Goal: Task Accomplishment & Management: Manage account settings

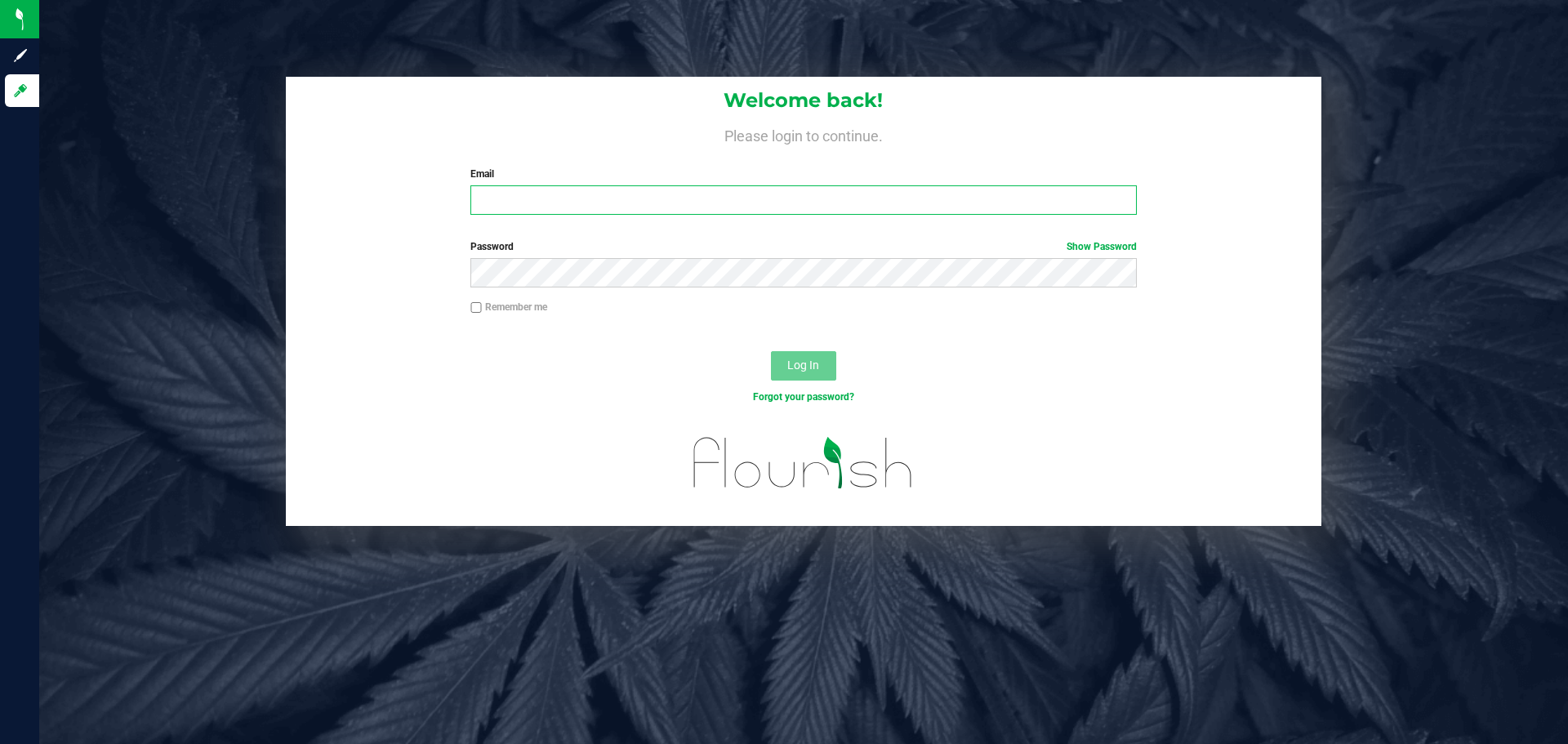
type input "[EMAIL_ADDRESS][DOMAIN_NAME]"
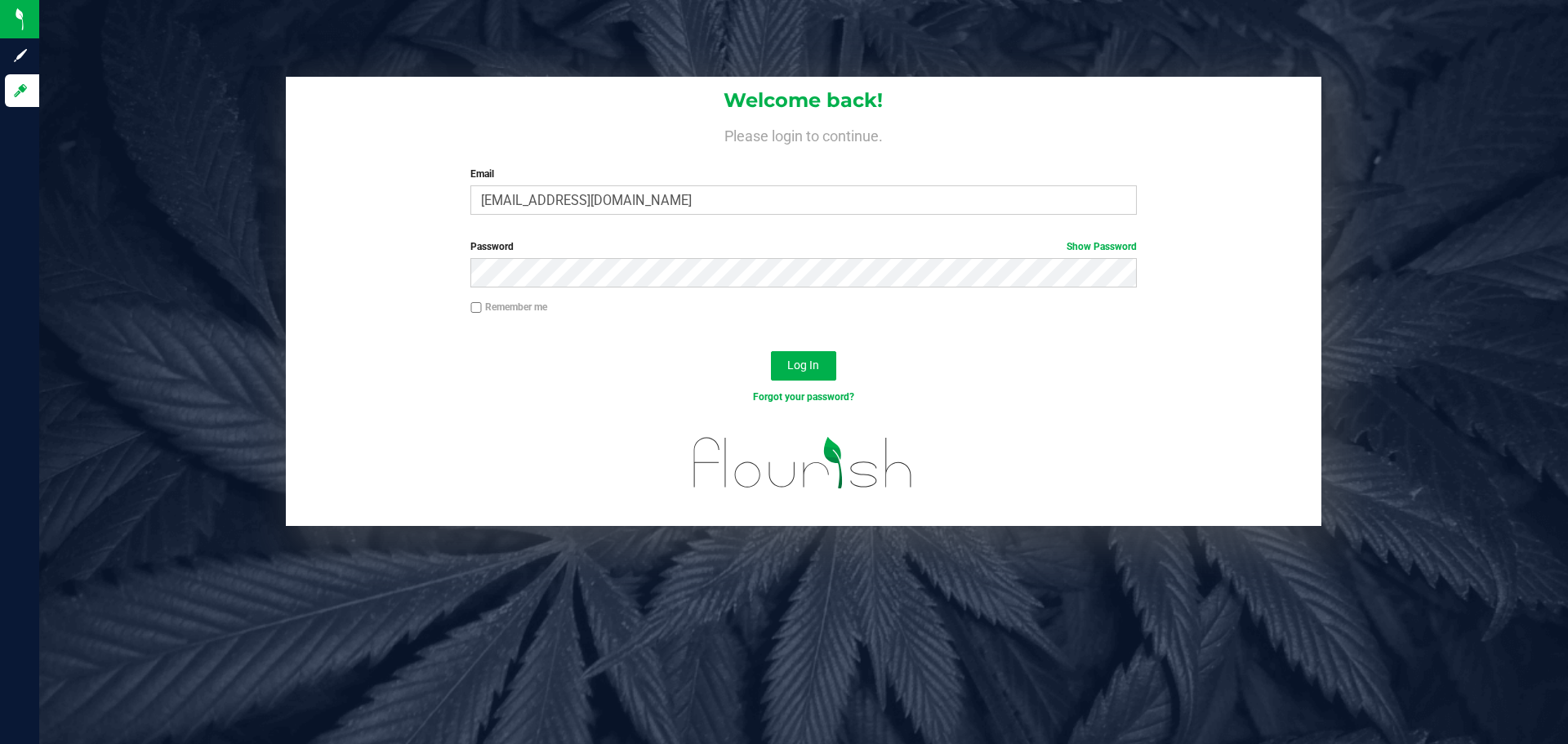
click at [478, 312] on input "Remember me" at bounding box center [476, 308] width 11 height 11
checkbox input "true"
click at [791, 364] on span "Log In" at bounding box center [804, 365] width 32 height 13
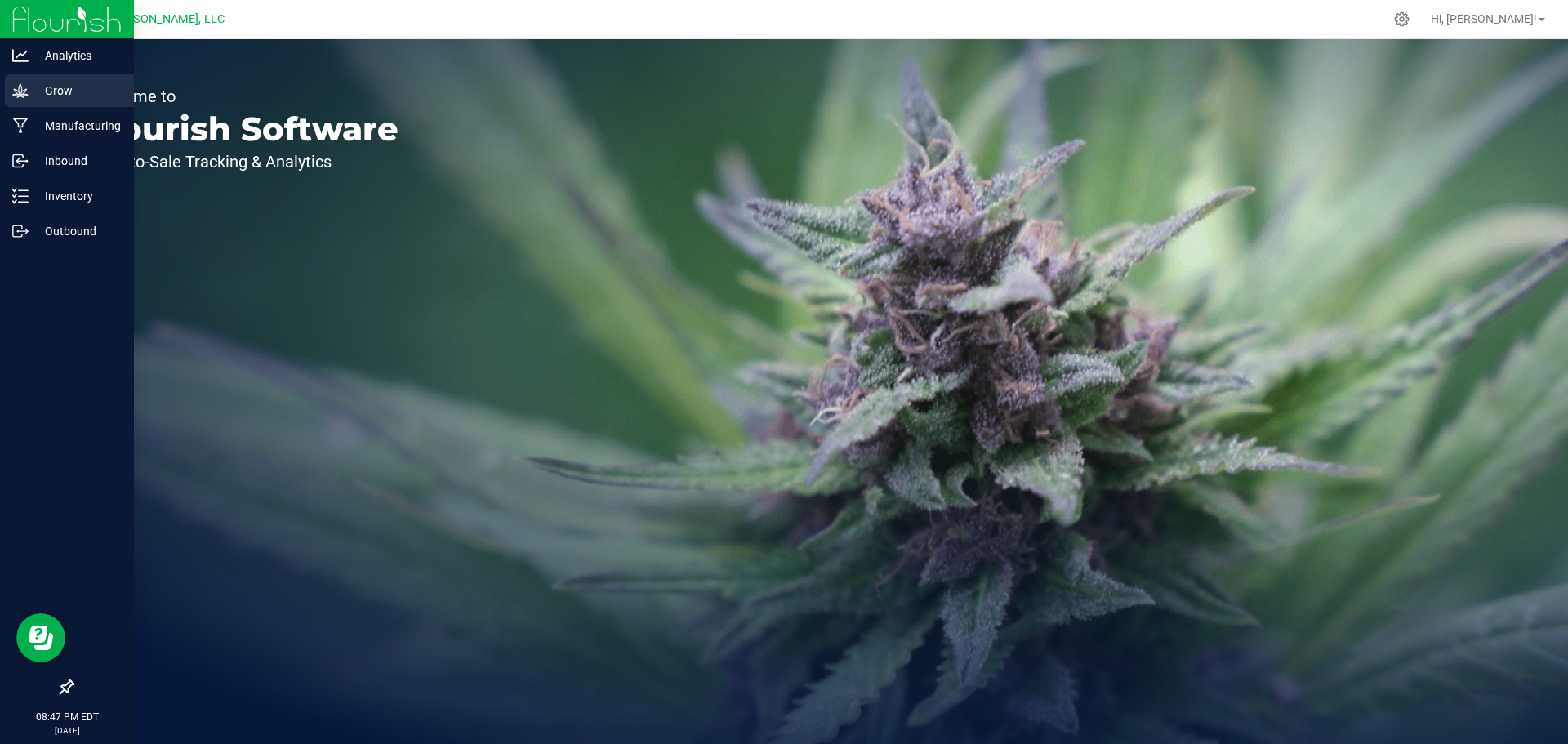
click at [29, 85] on p "Grow" at bounding box center [77, 90] width 98 height 20
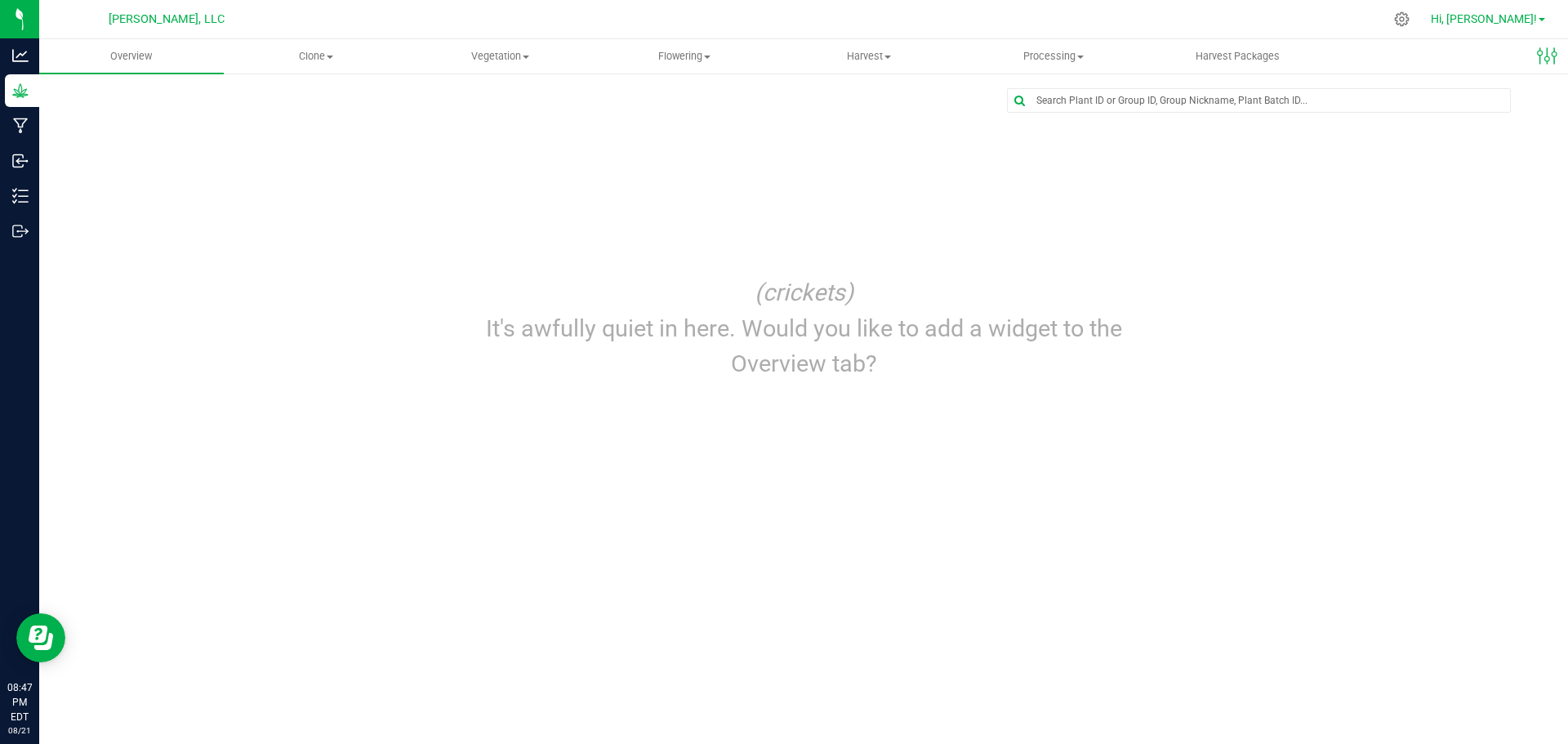
click at [1543, 22] on span at bounding box center [1542, 19] width 7 height 3
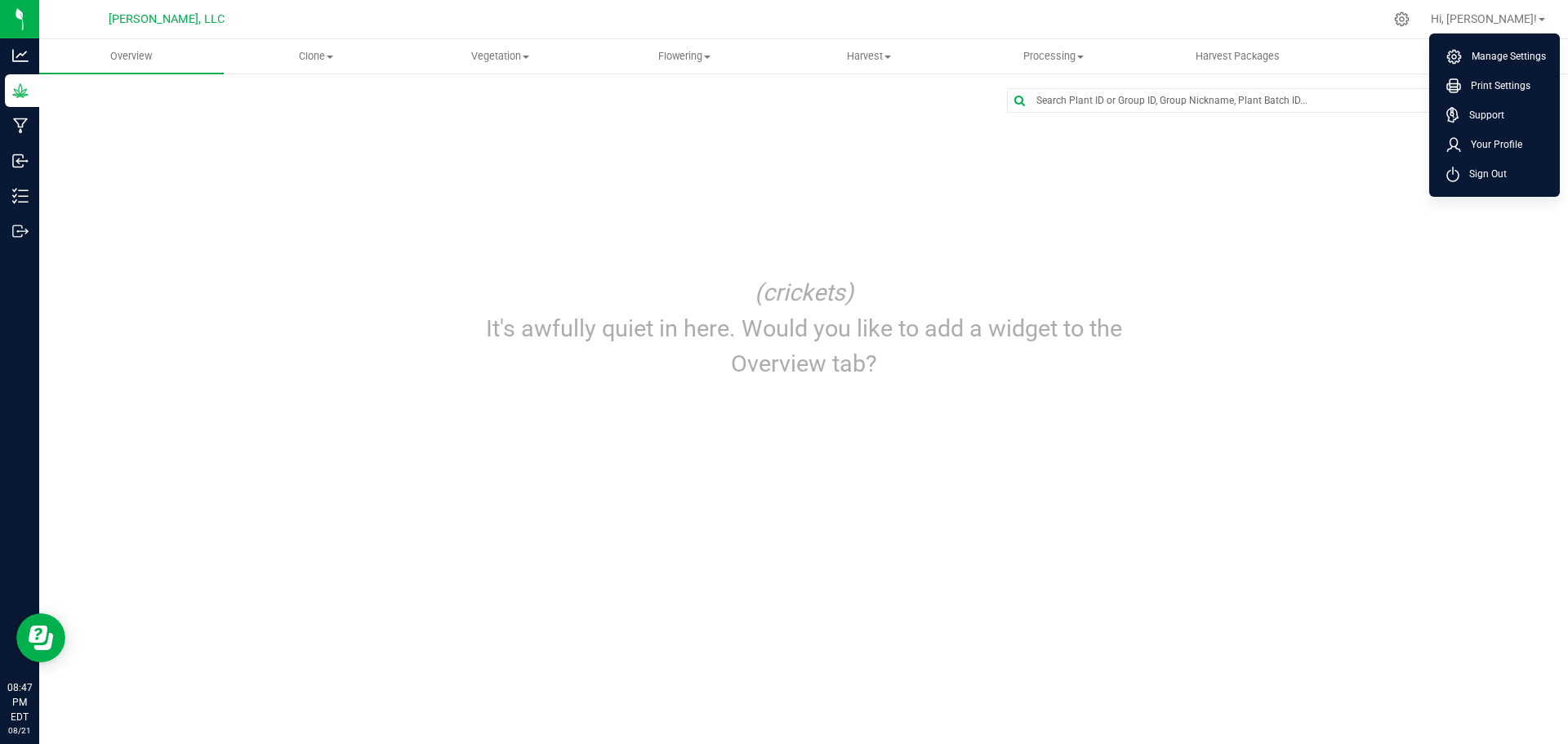
click at [1487, 176] on span "Sign Out" at bounding box center [1483, 173] width 47 height 16
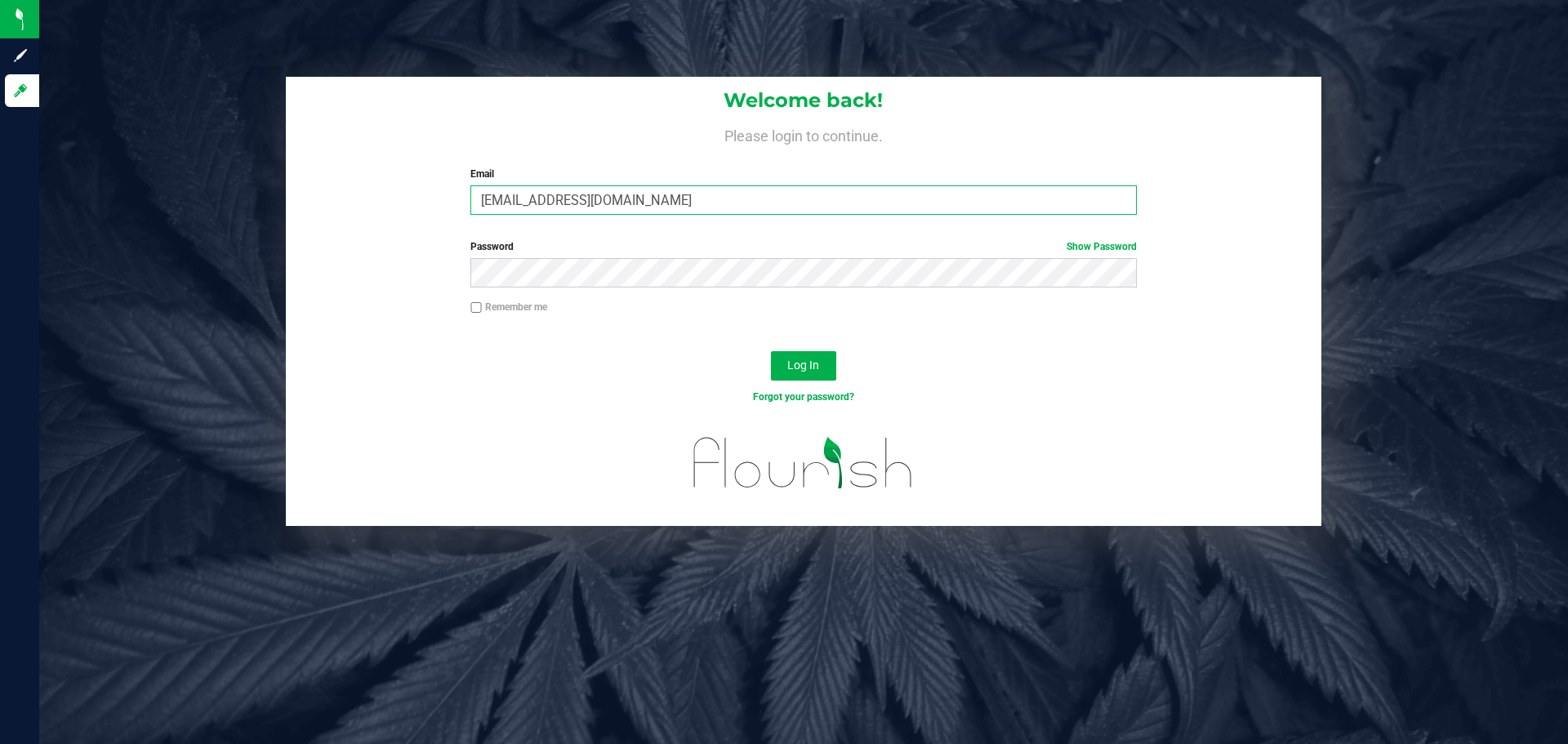
click at [772, 203] on input "[EMAIL_ADDRESS][DOMAIN_NAME]" at bounding box center [803, 199] width 665 height 29
type input "[EMAIL_ADDRESS][DOMAIN_NAME]"
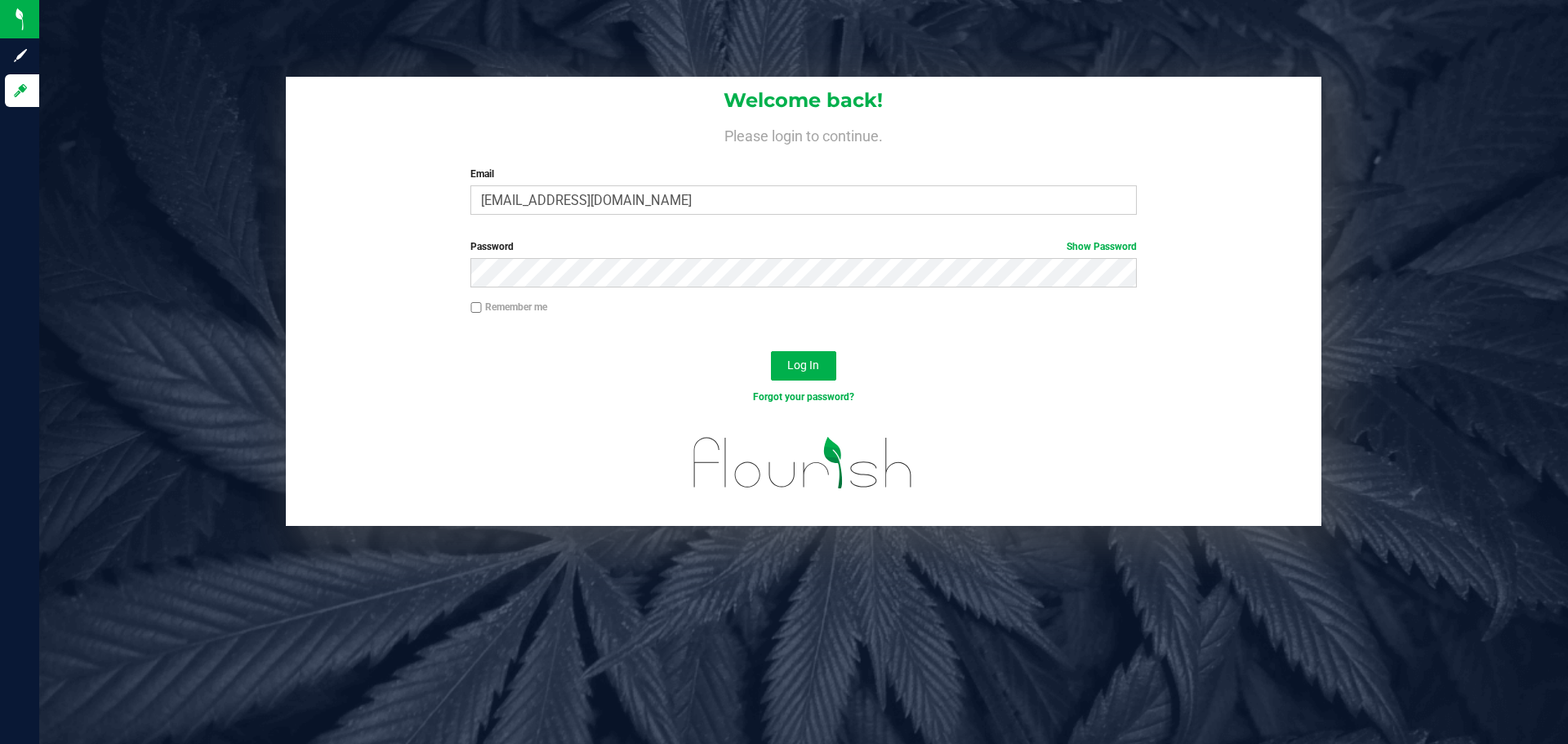
click at [480, 308] on input "Remember me" at bounding box center [476, 308] width 11 height 11
checkbox input "true"
click at [785, 357] on button "Log In" at bounding box center [803, 365] width 65 height 29
